Goal: Check status

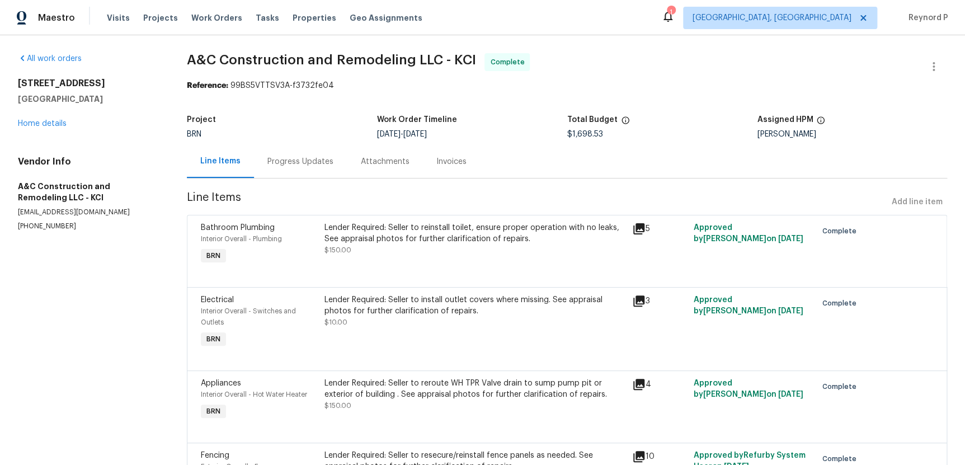
click at [302, 154] on div "Progress Updates" at bounding box center [300, 161] width 93 height 33
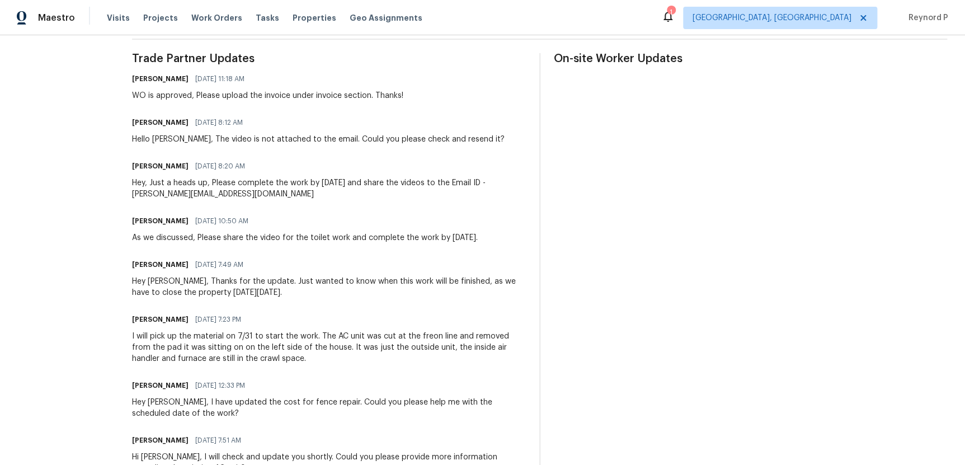
scroll to position [326, 0]
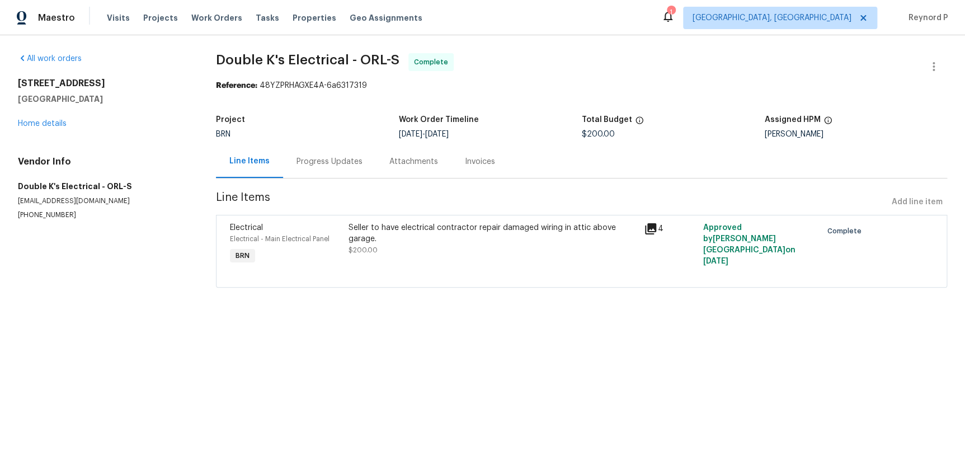
click at [341, 165] on div "Progress Updates" at bounding box center [330, 161] width 66 height 11
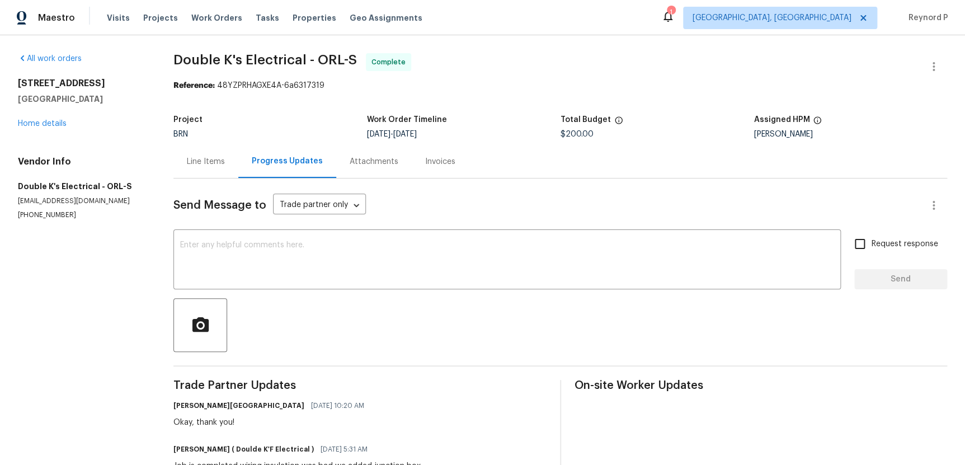
scroll to position [192, 0]
